Goal: Navigation & Orientation: Find specific page/section

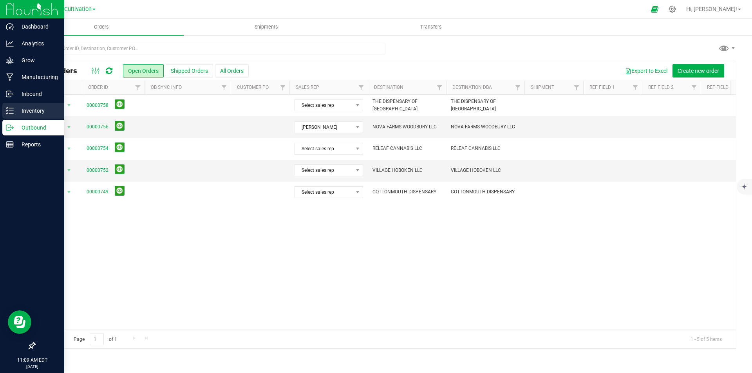
click at [5, 110] on div "Inventory" at bounding box center [33, 111] width 62 height 16
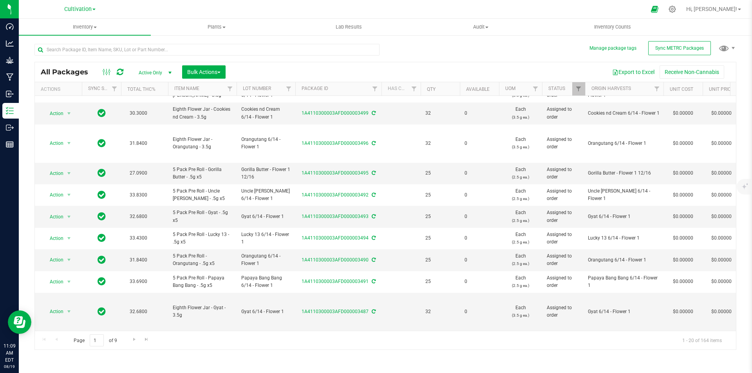
scroll to position [271, 0]
click at [134, 340] on span "Go to the next page" at bounding box center [134, 339] width 6 height 6
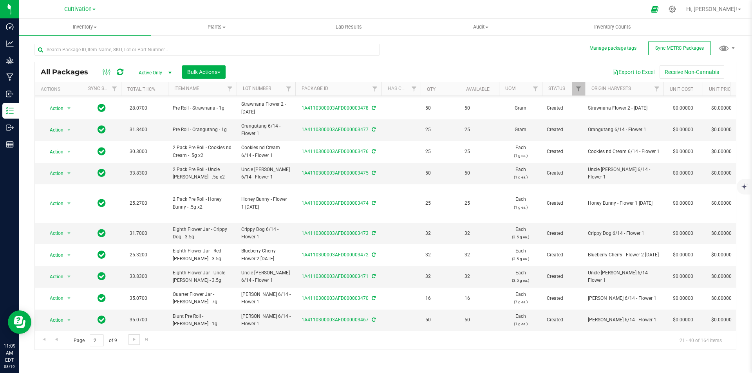
scroll to position [238, 0]
click at [132, 339] on span "Go to the next page" at bounding box center [134, 339] width 6 height 6
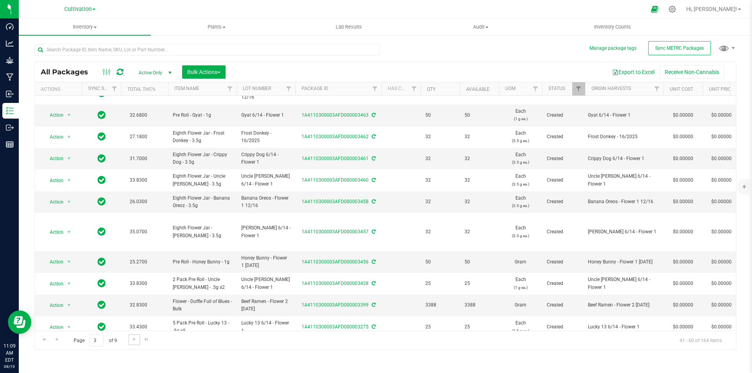
scroll to position [78, 0]
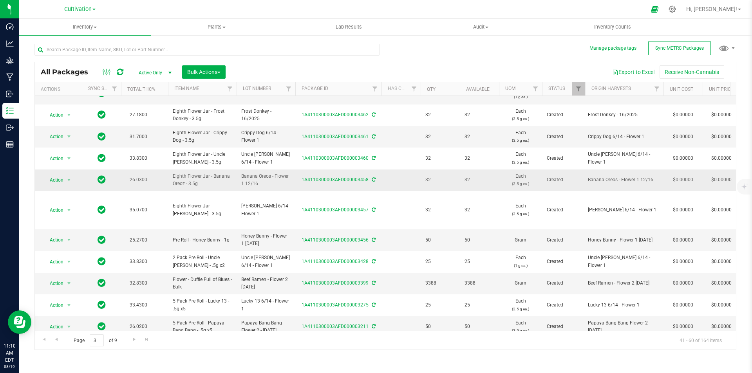
drag, startPoint x: 201, startPoint y: 186, endPoint x: 168, endPoint y: 179, distance: 34.1
